Goal: Task Accomplishment & Management: Manage account settings

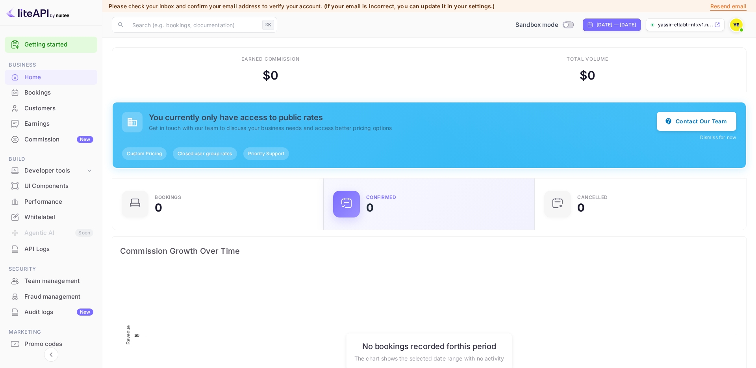
scroll to position [128, 206]
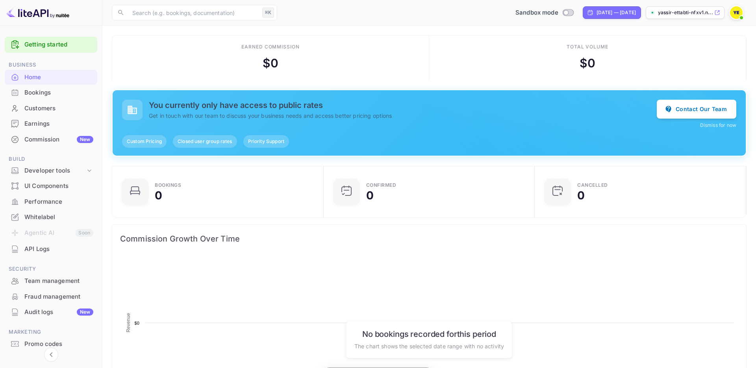
scroll to position [128, 206]
click at [65, 127] on div "Earnings" at bounding box center [58, 123] width 69 height 9
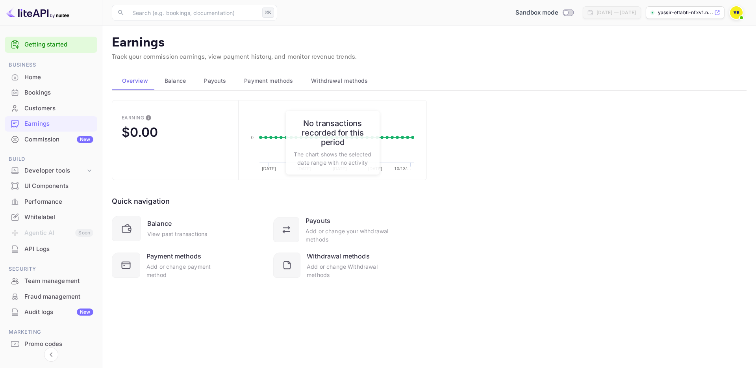
click at [283, 84] on span "Payment methods" at bounding box center [268, 80] width 49 height 9
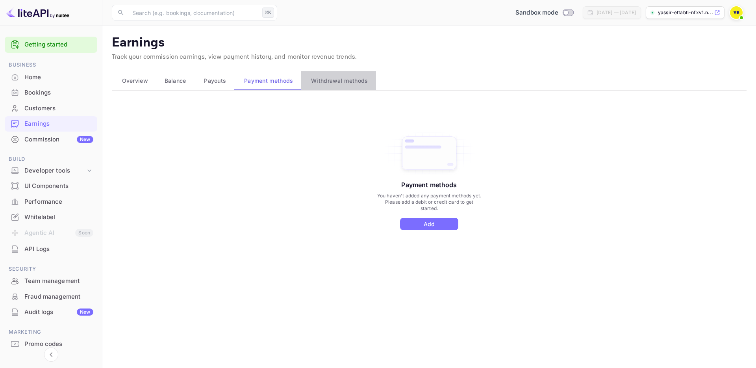
click at [337, 83] on span "Withdrawal methods" at bounding box center [339, 80] width 57 height 9
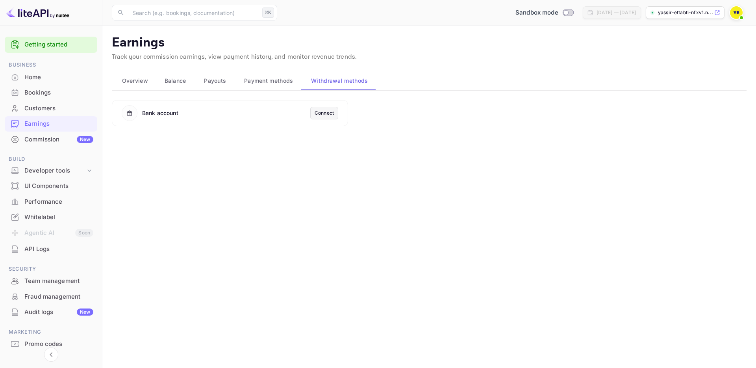
click at [326, 114] on div "Connect" at bounding box center [324, 112] width 19 height 7
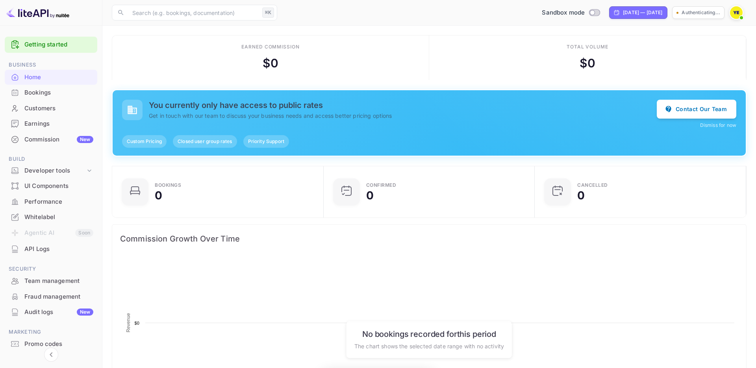
scroll to position [128, 206]
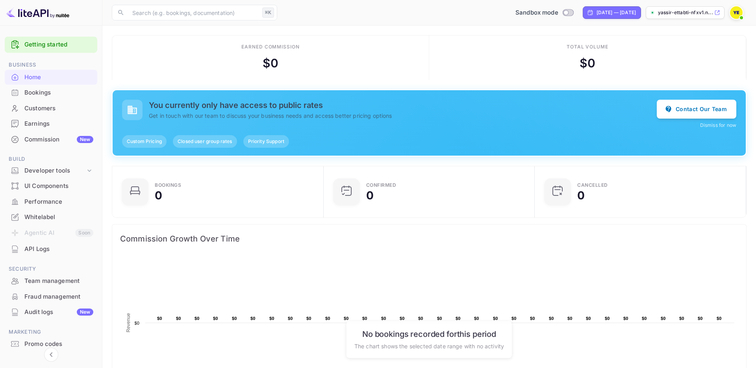
click at [72, 125] on div "Earnings" at bounding box center [58, 123] width 69 height 9
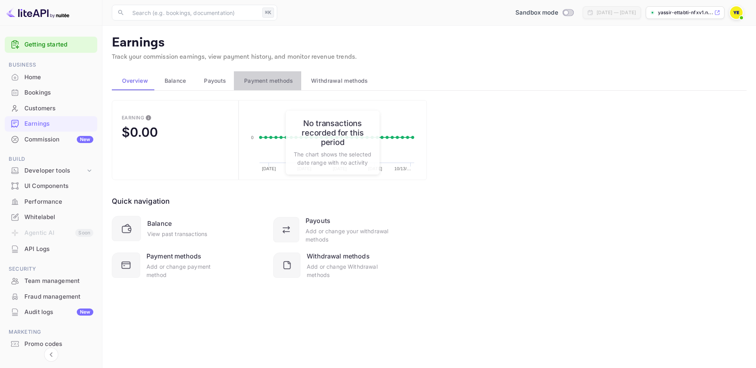
click at [247, 80] on span "Payment methods" at bounding box center [268, 80] width 49 height 9
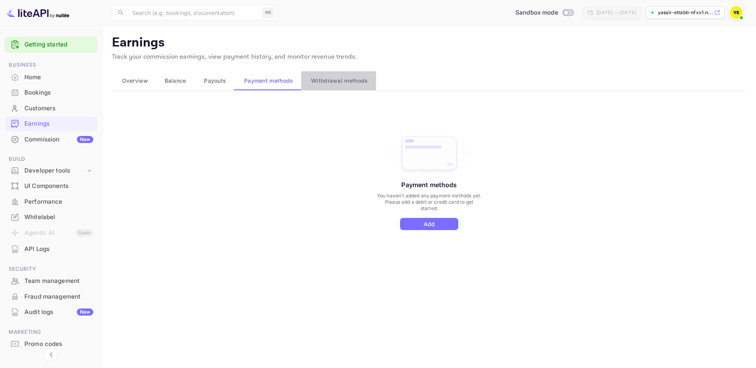
click at [344, 85] on span "Withdrawal methods" at bounding box center [339, 80] width 57 height 9
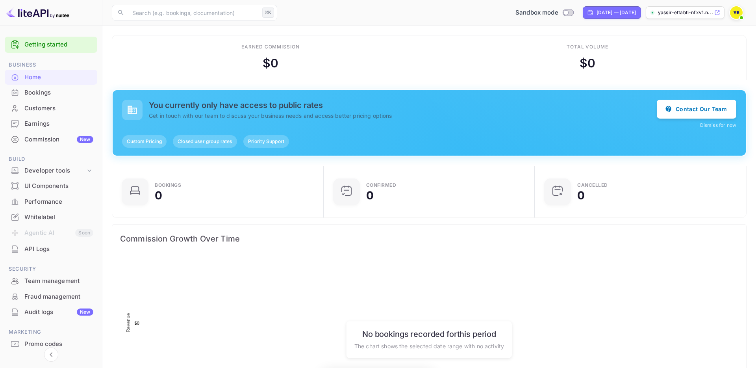
scroll to position [128, 206]
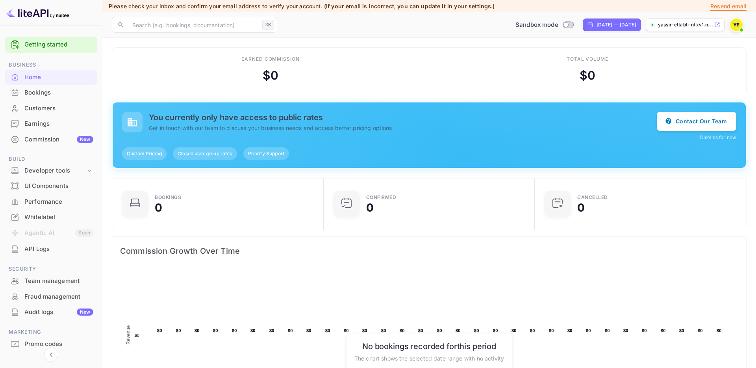
scroll to position [128, 206]
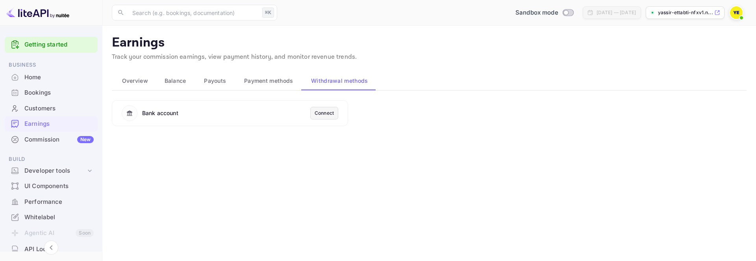
click at [64, 98] on div "Bookings" at bounding box center [51, 92] width 93 height 15
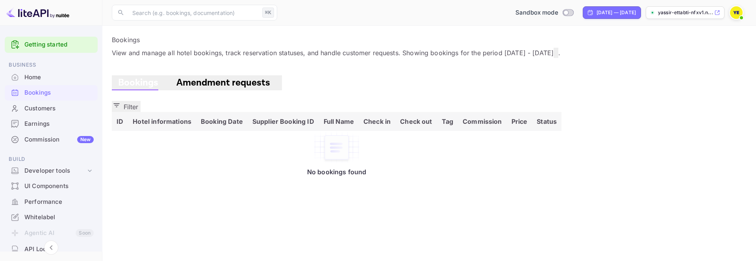
click at [732, 18] on div at bounding box center [736, 13] width 14 height 14
